Goal: Navigation & Orientation: Understand site structure

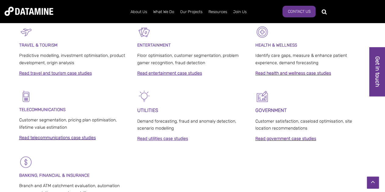
scroll to position [359, 0]
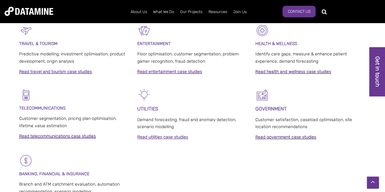
drag, startPoint x: 390, startPoint y: 44, endPoint x: 388, endPoint y: 137, distance: 93.0
click at [385, 137] on html "About Us The Datamine Story Our People Our Values Our Process Our Partners What…" at bounding box center [192, 12] width 385 height 743
click at [45, 138] on link "Read telecommunications case studies" at bounding box center [57, 136] width 77 height 5
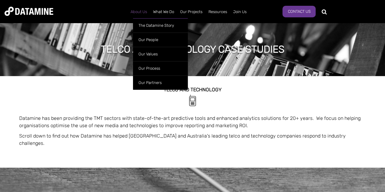
click at [139, 13] on link "About Us" at bounding box center [139, 12] width 23 height 16
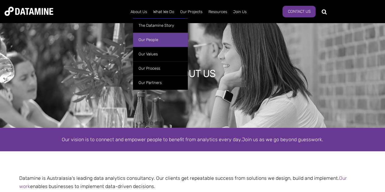
click at [152, 41] on link "Our People" at bounding box center [160, 40] width 55 height 14
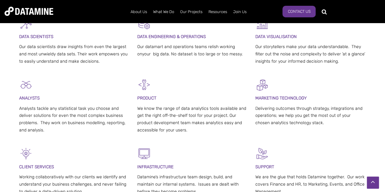
scroll to position [124, 0]
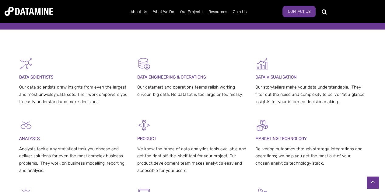
drag, startPoint x: 390, startPoint y: 22, endPoint x: 390, endPoint y: 37, distance: 15.5
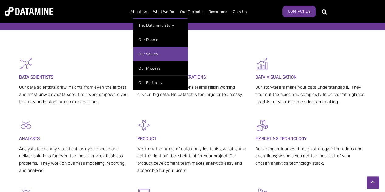
click at [147, 55] on link "Our Values" at bounding box center [160, 54] width 55 height 14
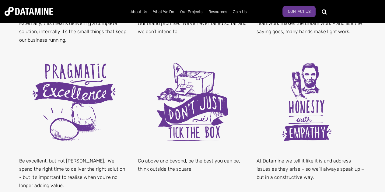
scroll to position [316, 0]
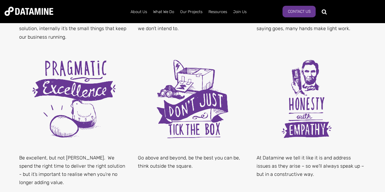
drag, startPoint x: 390, startPoint y: 27, endPoint x: 385, endPoint y: 90, distance: 63.3
click at [385, 90] on html "About Us The Datamine Story Our People Our Values Our Process Our Partners What…" at bounding box center [192, 141] width 385 height 914
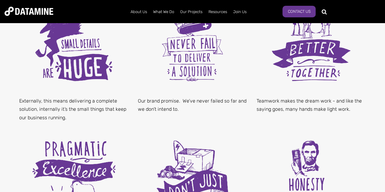
scroll to position [212, 0]
